Goal: Transaction & Acquisition: Purchase product/service

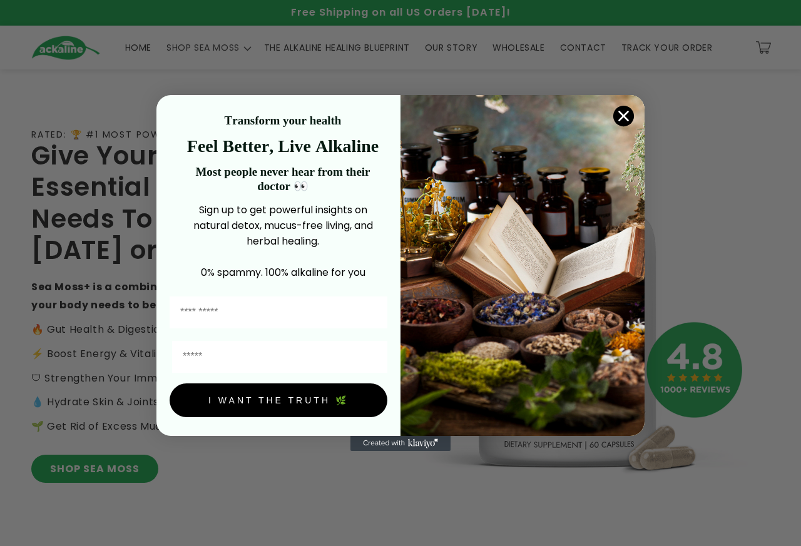
click at [623, 115] on icon "Close dialog" at bounding box center [624, 116] width 9 height 9
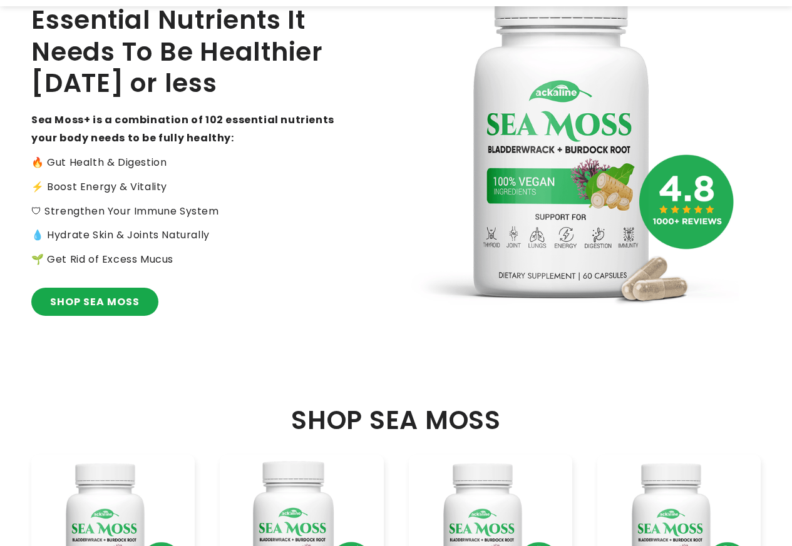
scroll to position [501, 0]
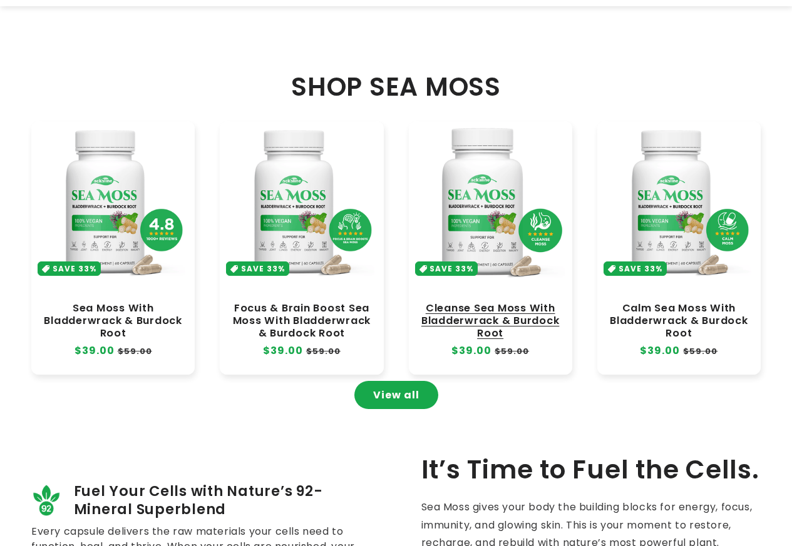
click at [469, 302] on link "Cleanse Sea Moss With Bladderwrack & Burdock Root" at bounding box center [490, 321] width 138 height 38
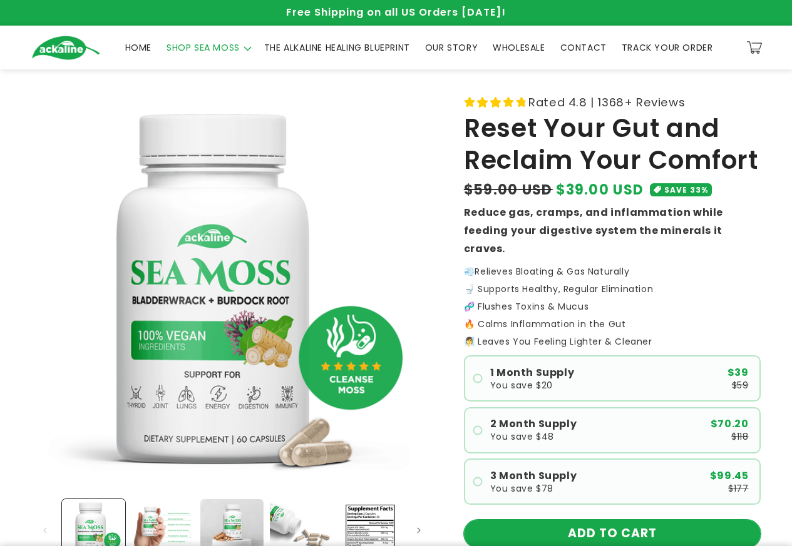
click at [597, 520] on button "ADD TO CART" at bounding box center [612, 534] width 297 height 28
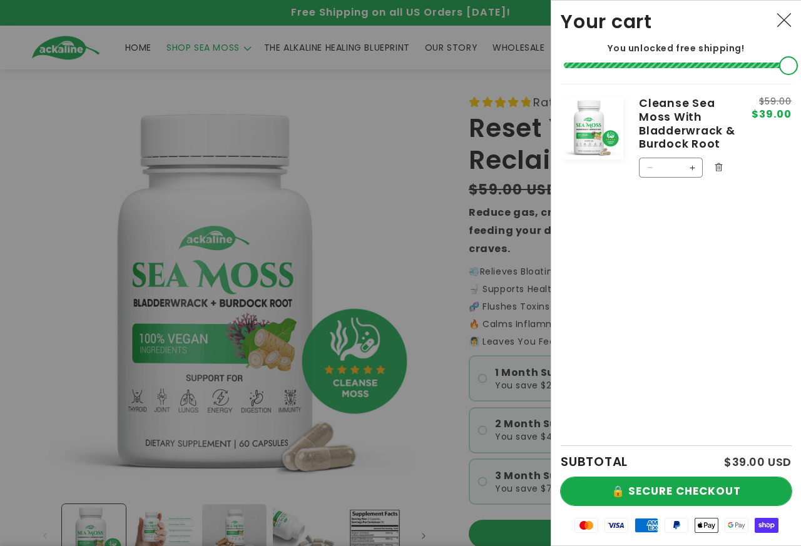
click at [628, 500] on button "🔒 SECURE CHECKOUT" at bounding box center [676, 491] width 231 height 28
